Goal: Find specific page/section: Find specific page/section

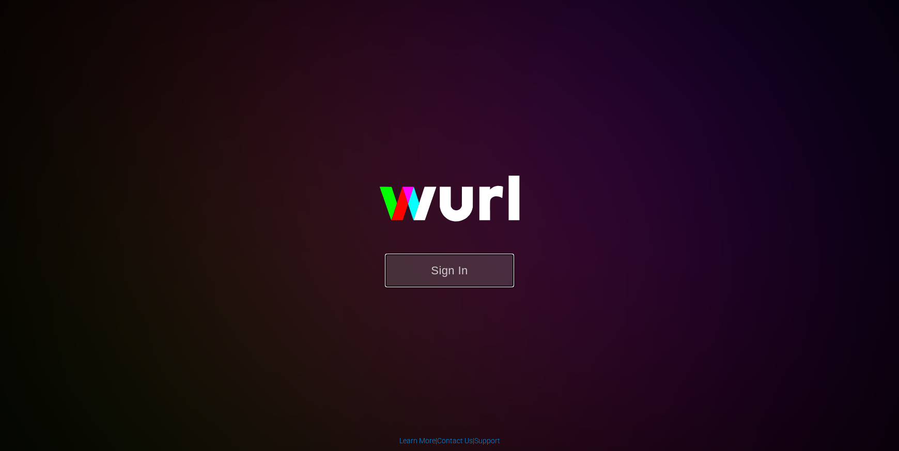
click at [422, 275] on button "Sign In" at bounding box center [449, 271] width 129 height 34
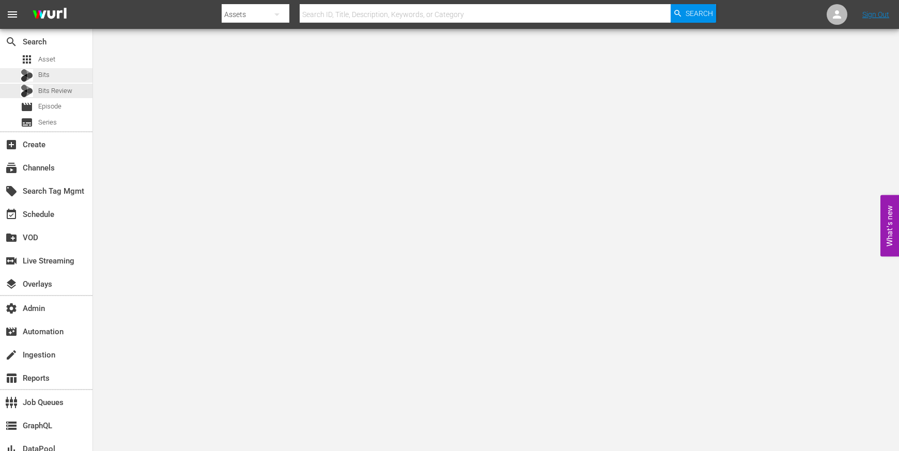
click at [49, 71] on span "Bits" at bounding box center [43, 75] width 11 height 10
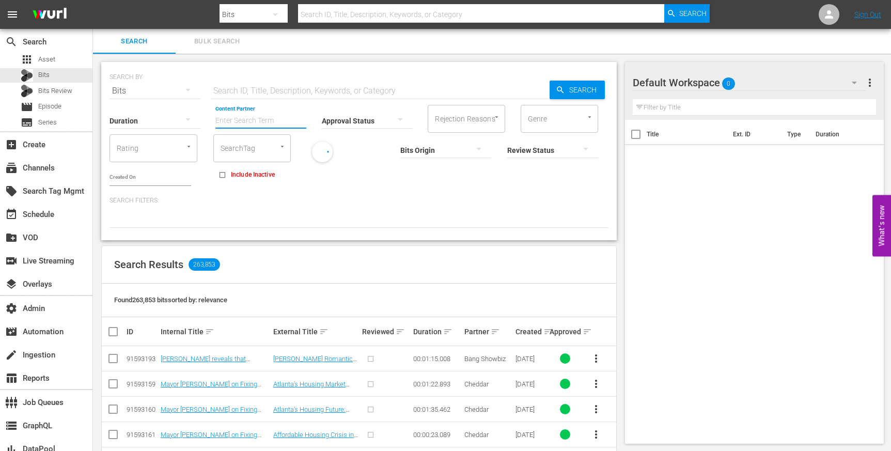
click at [234, 121] on input "Content Partner" at bounding box center [260, 121] width 91 height 37
click at [233, 124] on input "vevo" at bounding box center [260, 121] width 91 height 37
click at [248, 152] on div "Vevo (469)" at bounding box center [298, 149] width 151 height 25
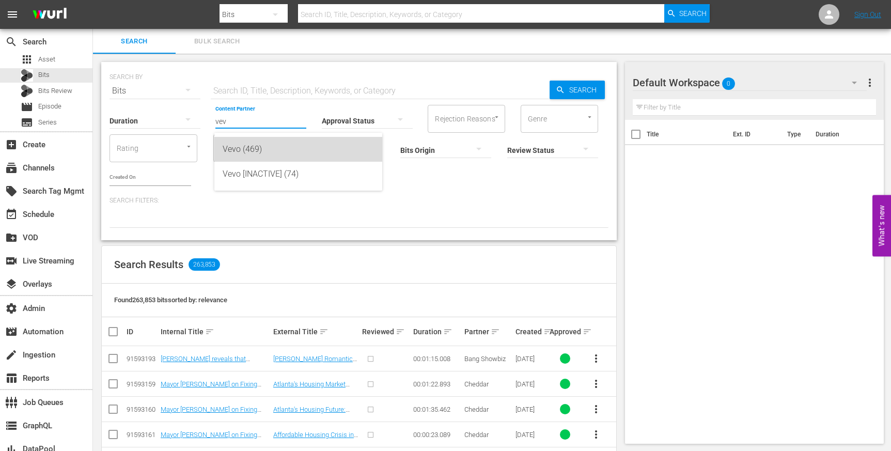
type input "Vevo (469)"
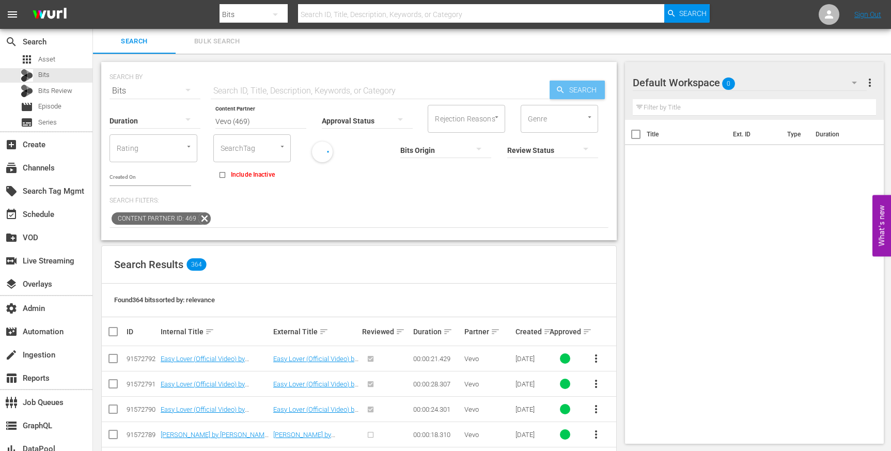
click at [565, 96] on span "Search" at bounding box center [585, 90] width 40 height 19
click at [309, 289] on div "Found 364 bits sorted by: relevance" at bounding box center [359, 301] width 514 height 34
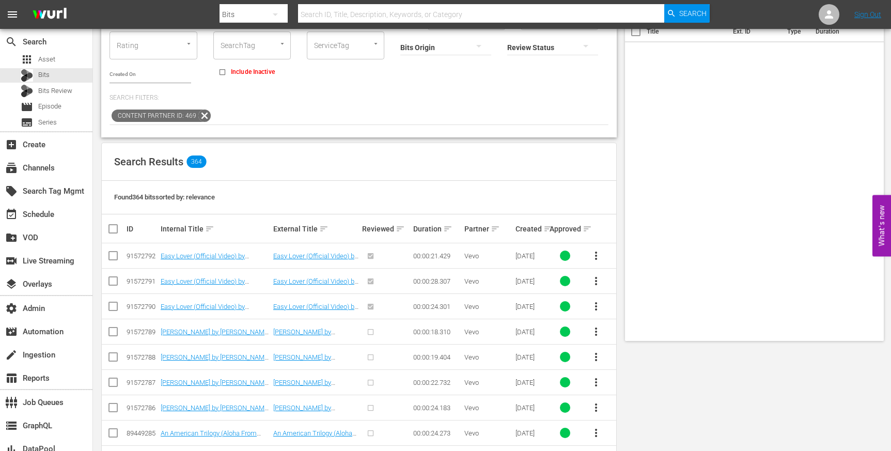
scroll to position [21, 0]
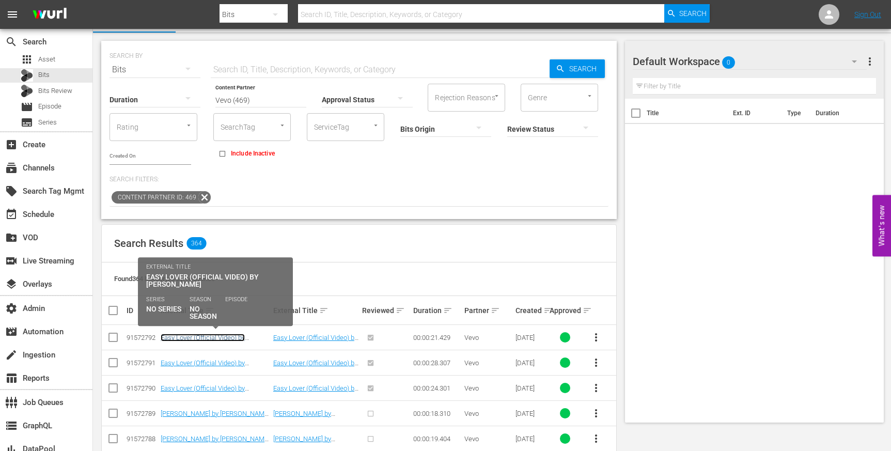
click at [187, 335] on link "Easy Lover (Official Video) by [PERSON_NAME]" at bounding box center [203, 341] width 84 height 15
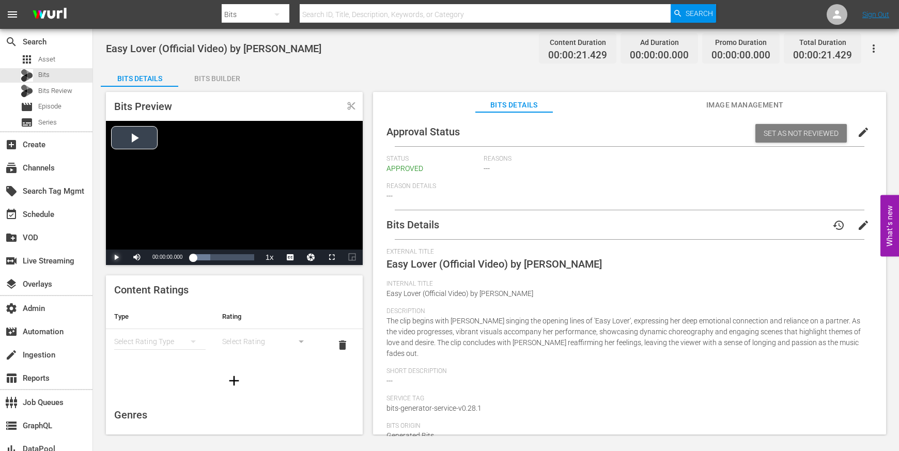
click at [116, 257] on span "Video Player" at bounding box center [116, 257] width 0 height 0
click at [154, 259] on div "24%" at bounding box center [160, 256] width 26 height 15
click at [58, 75] on div "Bits" at bounding box center [46, 75] width 92 height 14
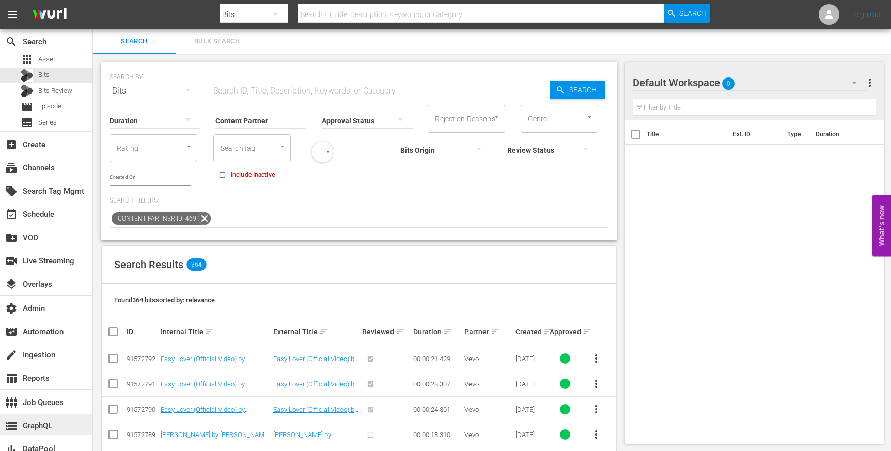
click at [59, 425] on div "storage GraphQL" at bounding box center [46, 424] width 92 height 21
